Goal: Check status

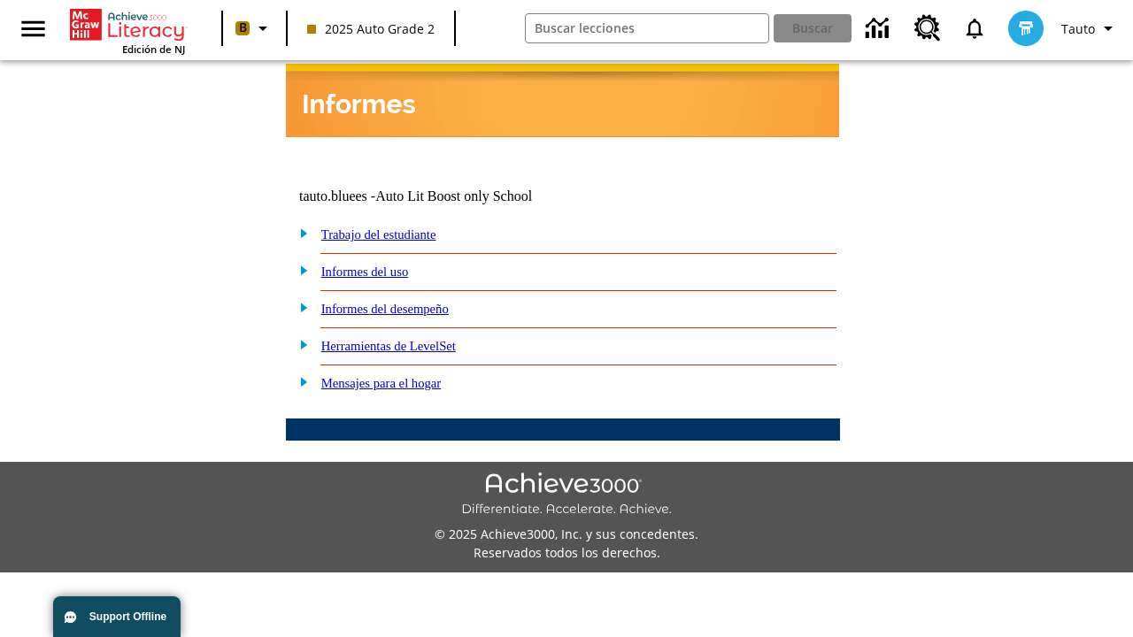
click at [398, 228] on link "Trabajo del estudiante" at bounding box center [378, 235] width 115 height 14
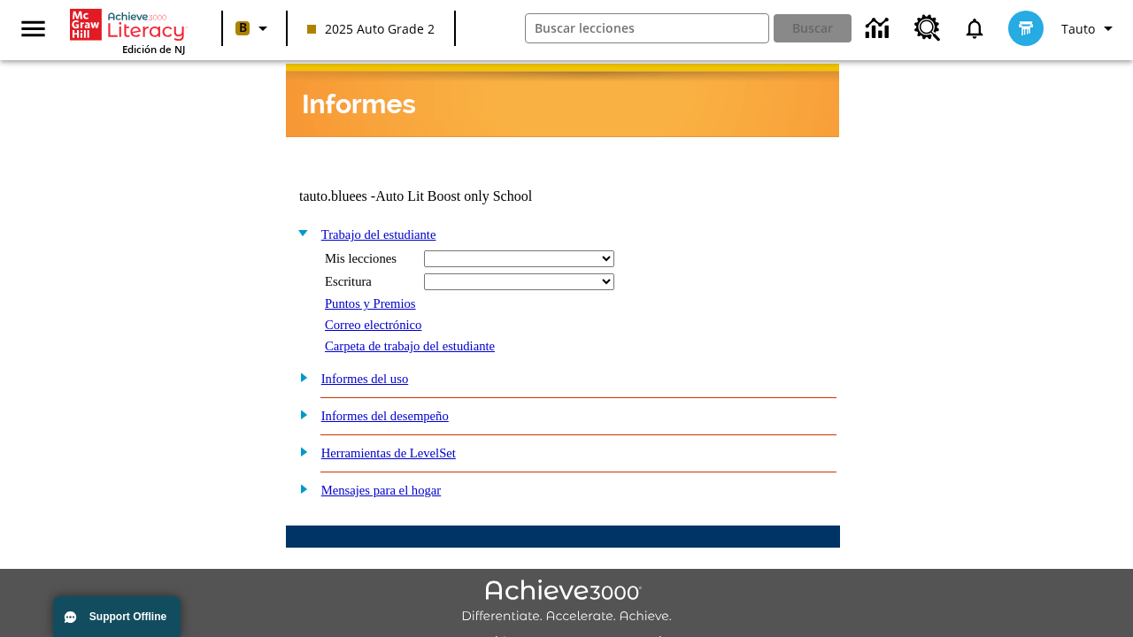
select select "/options/reports/?report_id=24&atype=14&section=2"
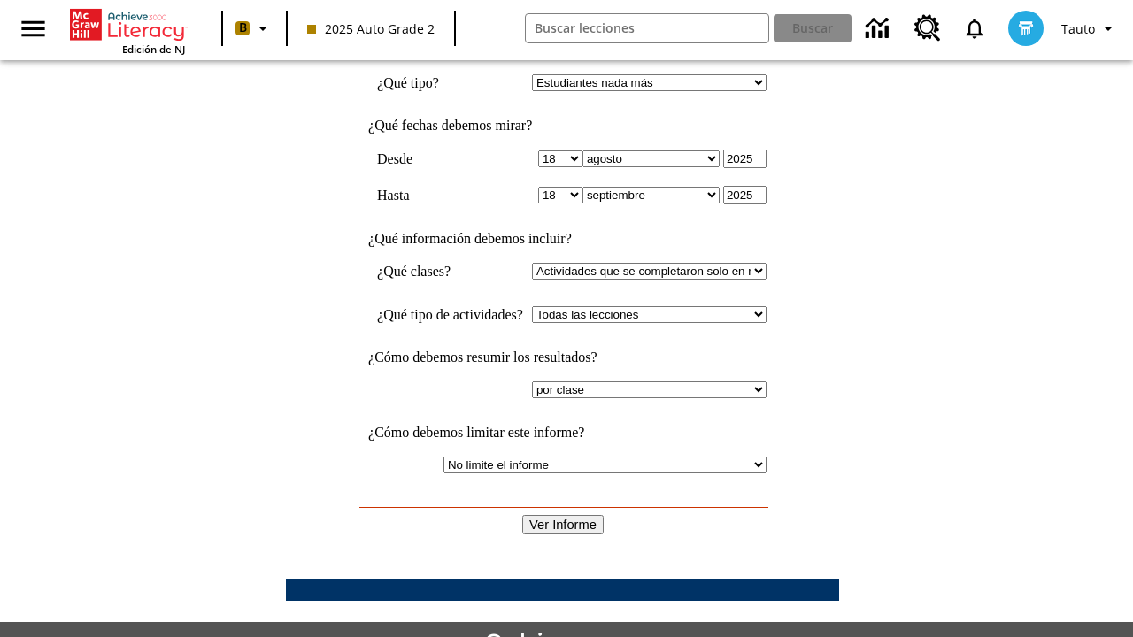
click at [563, 515] on input "Ver Informe" at bounding box center [562, 524] width 81 height 19
